Goal: Task Accomplishment & Management: Use online tool/utility

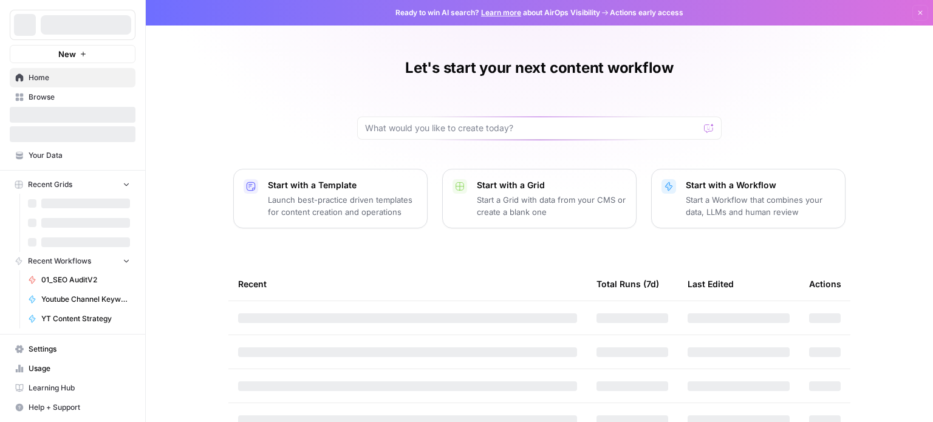
drag, startPoint x: 191, startPoint y: 199, endPoint x: 191, endPoint y: 239, distance: 40.1
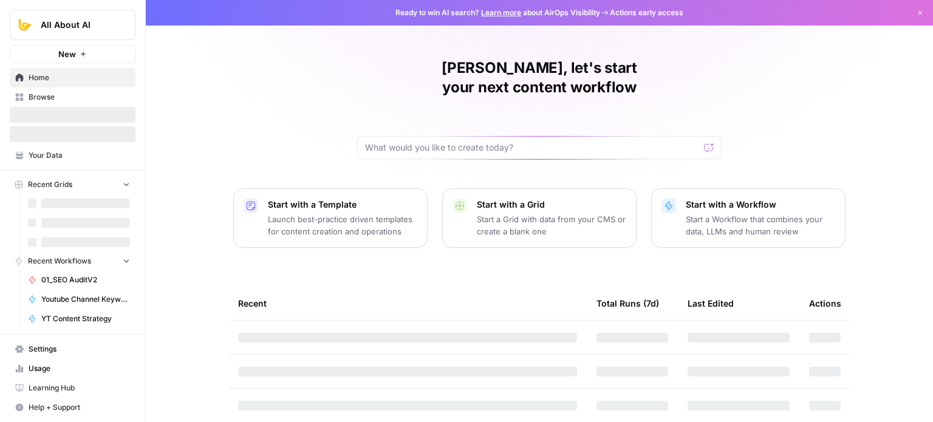
scroll to position [58, 0]
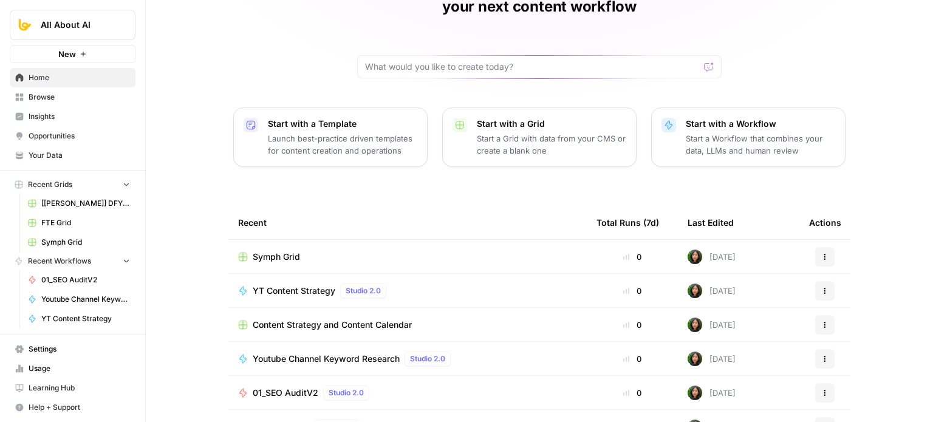
drag, startPoint x: 203, startPoint y: 167, endPoint x: 182, endPoint y: 240, distance: 75.9
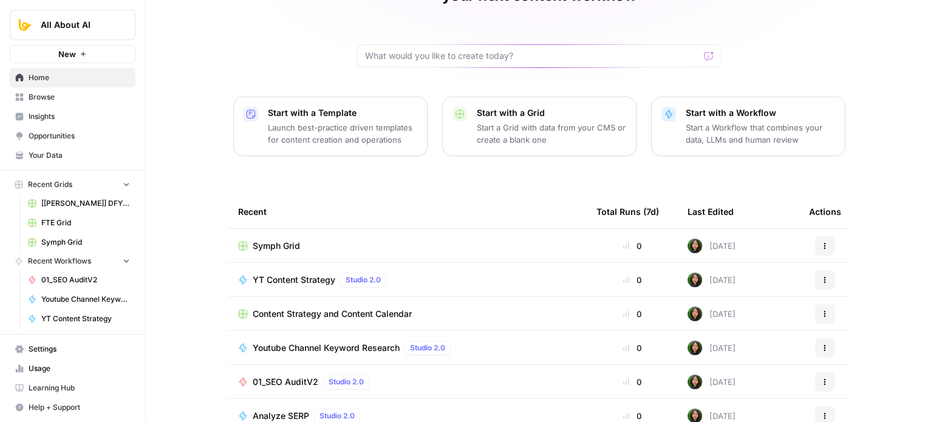
drag, startPoint x: 185, startPoint y: 106, endPoint x: 185, endPoint y: 200, distance: 93.5
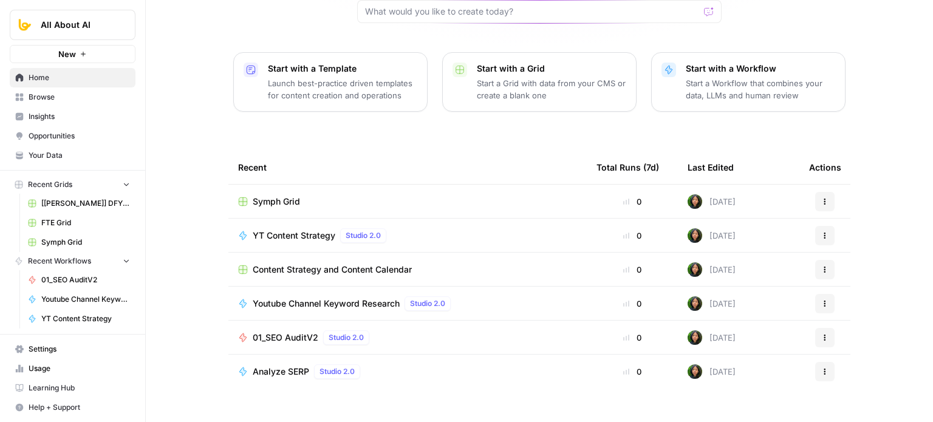
click at [825, 226] on button "Actions" at bounding box center [824, 235] width 19 height 19
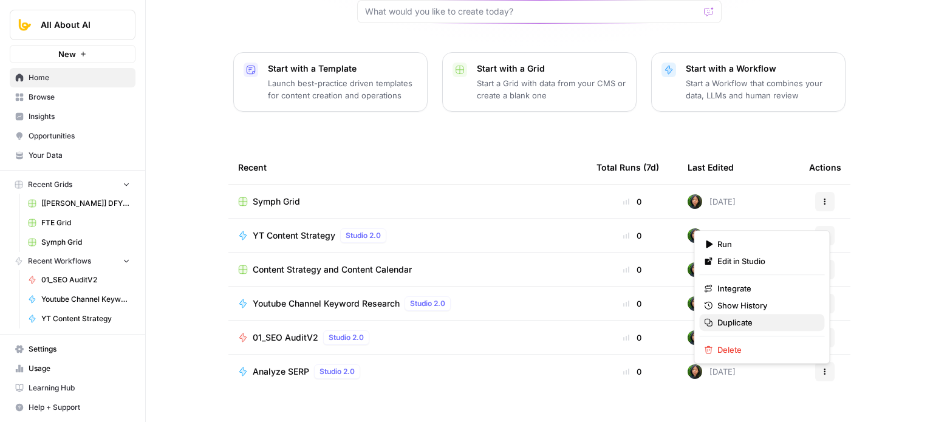
click at [743, 321] on span "Duplicate" at bounding box center [765, 322] width 97 height 12
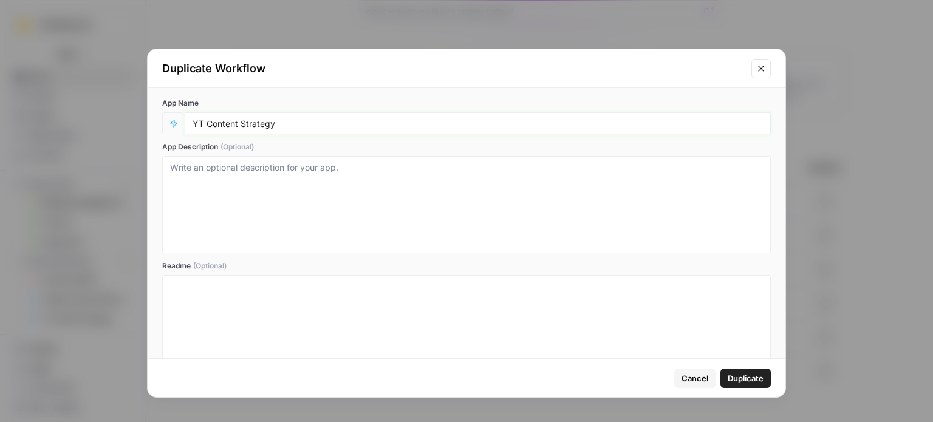
click at [306, 123] on input "YT Content Strategy" at bounding box center [478, 123] width 570 height 11
drag, startPoint x: 206, startPoint y: 124, endPoint x: 188, endPoint y: 123, distance: 18.2
click at [188, 123] on div "YT Content Strategy" at bounding box center [478, 123] width 586 height 22
click at [326, 126] on input "Content Strategy" at bounding box center [478, 123] width 570 height 11
type input "Content Strategy"
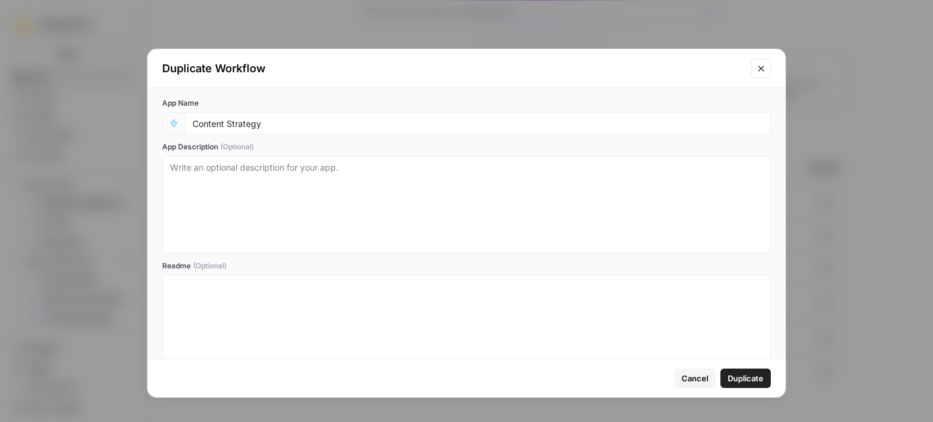
click at [741, 374] on span "Duplicate" at bounding box center [746, 378] width 36 height 12
click at [654, 326] on div at bounding box center [466, 329] width 593 height 97
click at [589, 205] on textarea "App Description (Optional)" at bounding box center [466, 205] width 593 height 86
click at [756, 380] on span "Duplicate" at bounding box center [746, 378] width 36 height 12
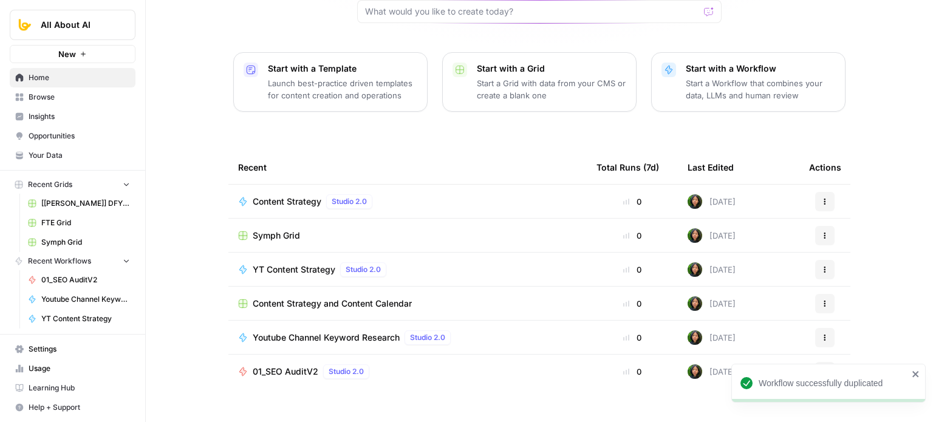
click at [274, 196] on span "Content Strategy" at bounding box center [287, 202] width 69 height 12
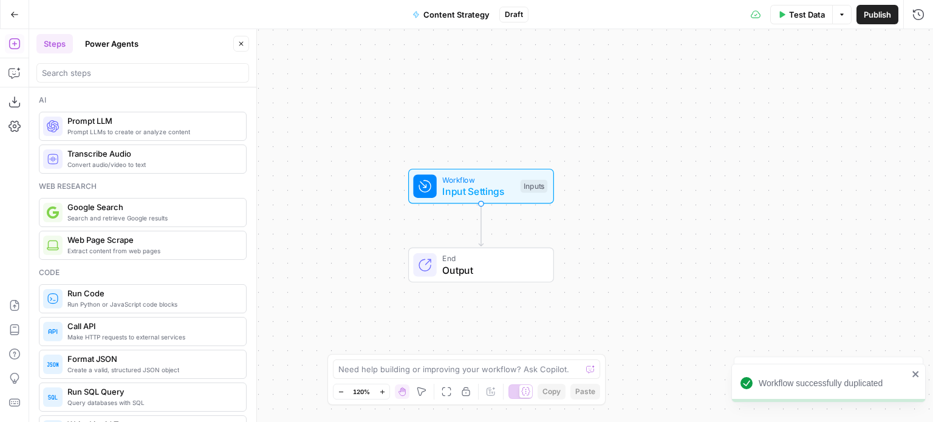
drag, startPoint x: 369, startPoint y: 79, endPoint x: 464, endPoint y: 55, distance: 98.3
click at [467, 57] on div "Workflow Input Settings Inputs End Output" at bounding box center [481, 225] width 904 height 393
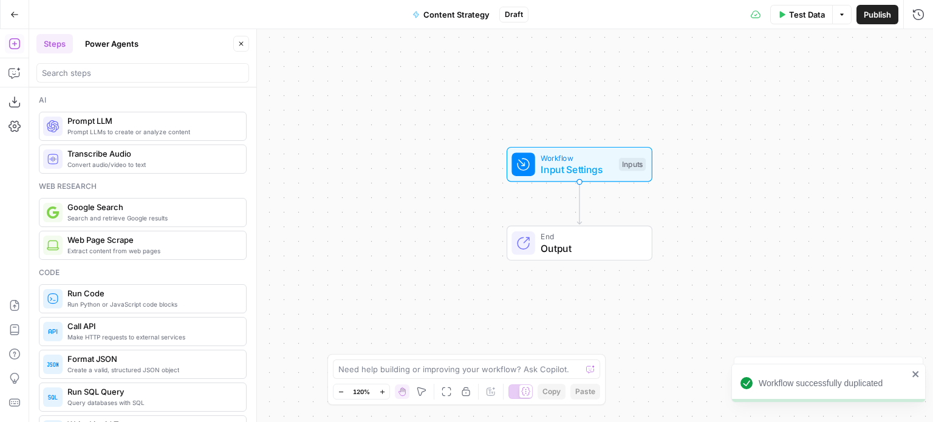
click at [528, 104] on div "Workflow Input Settings Inputs End Output" at bounding box center [481, 225] width 904 height 393
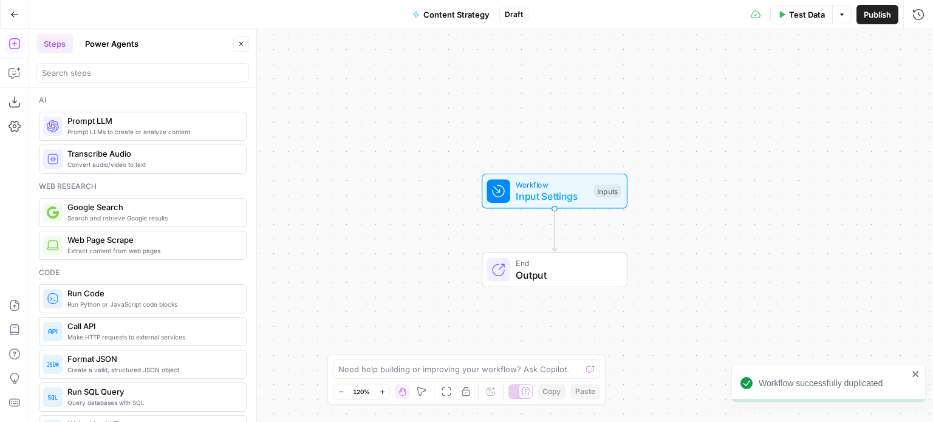
drag, startPoint x: 434, startPoint y: 187, endPoint x: 457, endPoint y: 115, distance: 75.9
click at [398, 187] on div "Workflow Input Settings Inputs End Output" at bounding box center [481, 225] width 904 height 393
